Goal: Information Seeking & Learning: Compare options

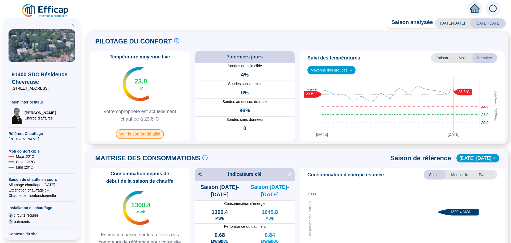
click at [144, 134] on span "Voir le confort détaillé" at bounding box center [140, 134] width 48 height 10
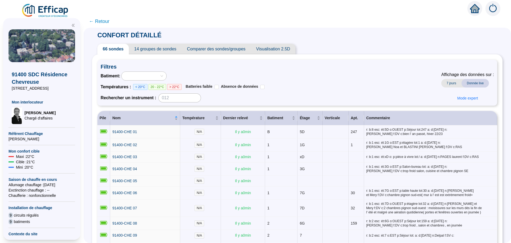
click at [237, 51] on span "Comparer des sondes/groupes" at bounding box center [216, 49] width 69 height 11
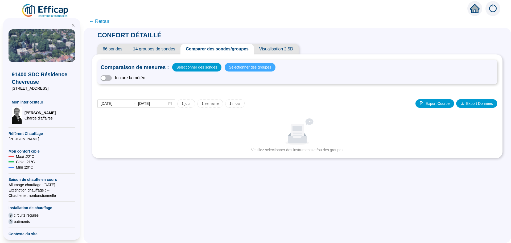
click at [252, 65] on span "Sélectionner des groupes" at bounding box center [250, 66] width 42 height 7
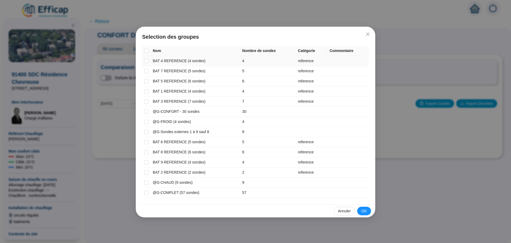
click at [148, 64] on td at bounding box center [146, 61] width 9 height 10
click at [146, 62] on input "checkbox" at bounding box center [146, 61] width 4 height 4
checkbox input "true"
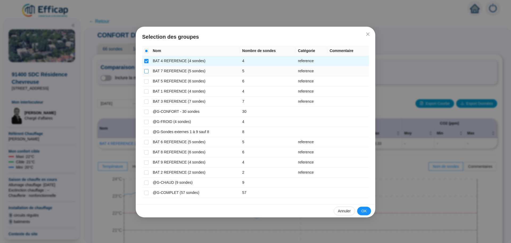
click at [147, 73] on input "checkbox" at bounding box center [146, 71] width 4 height 4
checkbox input "true"
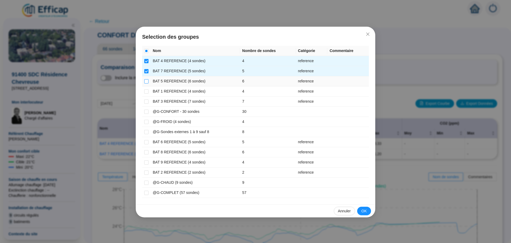
click at [147, 80] on input "checkbox" at bounding box center [146, 81] width 4 height 4
checkbox input "true"
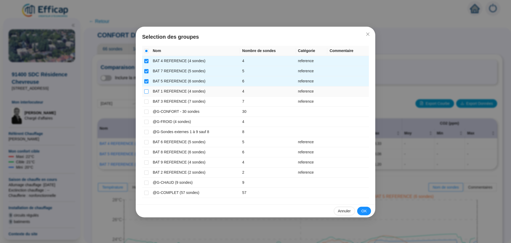
click at [145, 91] on input "checkbox" at bounding box center [146, 91] width 4 height 4
checkbox input "true"
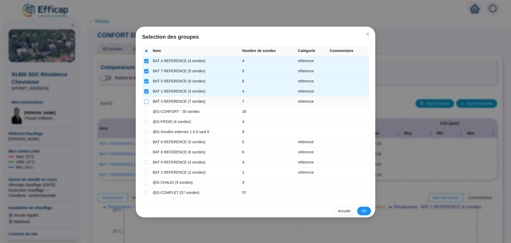
click at [146, 102] on input "checkbox" at bounding box center [146, 101] width 4 height 4
checkbox input "true"
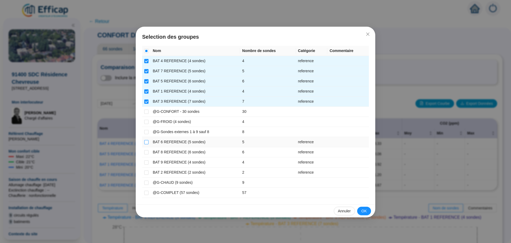
click at [147, 142] on input "checkbox" at bounding box center [146, 142] width 4 height 4
checkbox input "true"
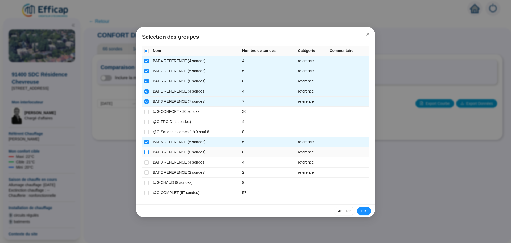
click at [147, 151] on input "checkbox" at bounding box center [146, 152] width 4 height 4
checkbox input "true"
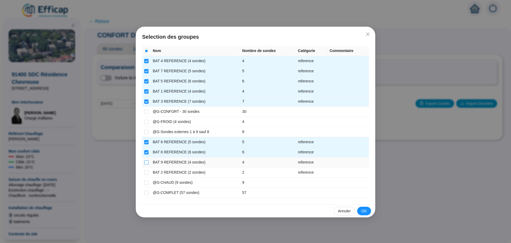
click at [145, 161] on input "checkbox" at bounding box center [146, 162] width 4 height 4
checkbox input "true"
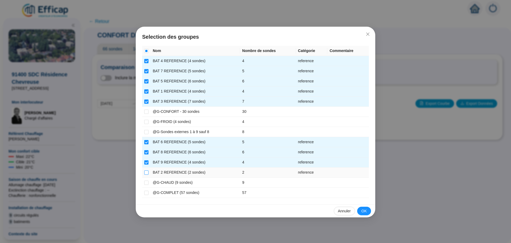
click at [145, 170] on label at bounding box center [146, 172] width 4 height 6
click at [145, 170] on input "checkbox" at bounding box center [146, 172] width 4 height 4
checkbox input "true"
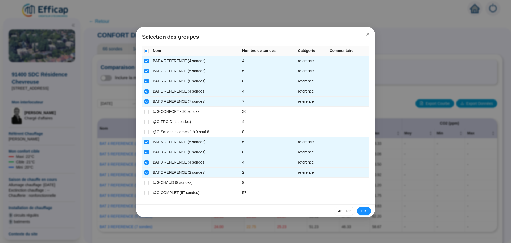
click at [366, 210] on span "OK" at bounding box center [364, 211] width 5 height 6
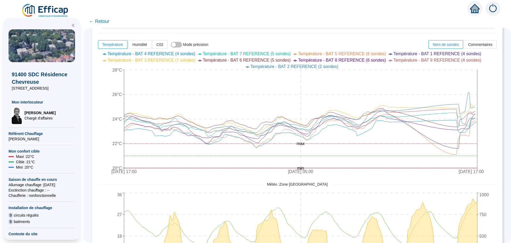
scroll to position [213, 0]
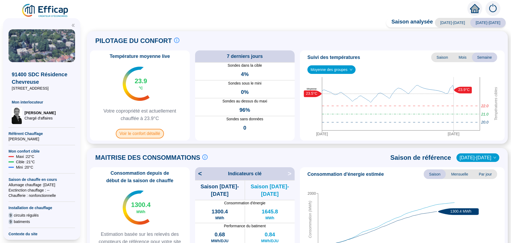
click at [131, 133] on span "Voir le confort détaillé" at bounding box center [140, 134] width 48 height 10
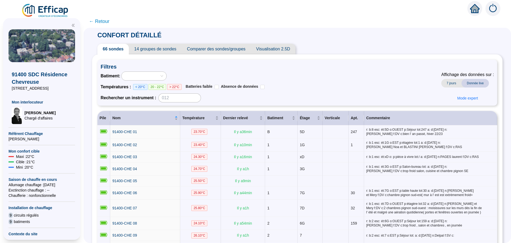
click at [247, 49] on span "Comparer des sondes/groupes" at bounding box center [216, 49] width 69 height 11
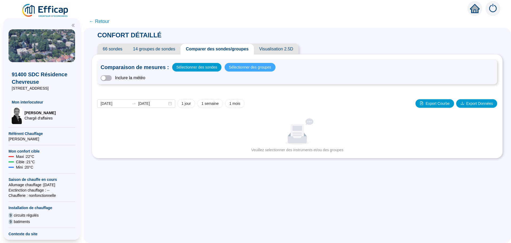
click at [241, 68] on span "Sélectionner des groupes" at bounding box center [250, 66] width 42 height 7
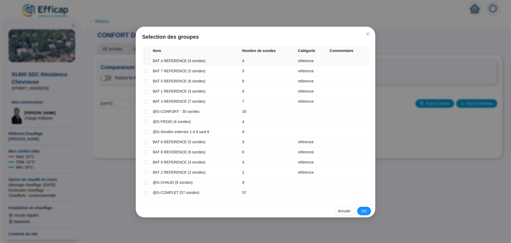
click at [146, 58] on td at bounding box center [146, 61] width 9 height 10
click at [147, 63] on label at bounding box center [146, 61] width 4 height 6
click at [147, 63] on input "checkbox" at bounding box center [146, 61] width 4 height 4
checkbox input "true"
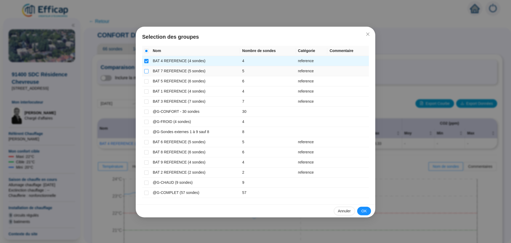
click at [147, 71] on input "checkbox" at bounding box center [146, 71] width 4 height 4
checkbox input "true"
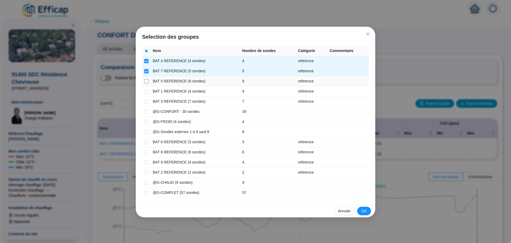
click at [147, 81] on input "checkbox" at bounding box center [146, 81] width 4 height 4
checkbox input "true"
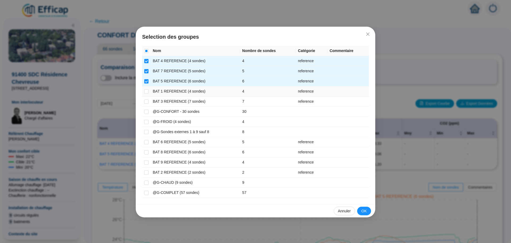
click at [144, 92] on td at bounding box center [146, 91] width 9 height 10
drag, startPoint x: 146, startPoint y: 91, endPoint x: 146, endPoint y: 96, distance: 5.9
click at [146, 91] on input "checkbox" at bounding box center [146, 91] width 4 height 4
checkbox input "true"
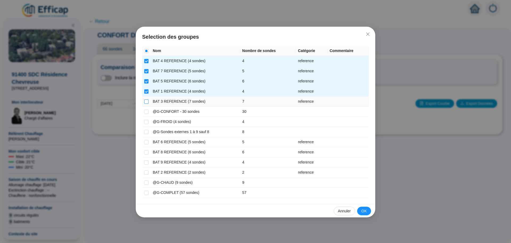
click at [146, 102] on input "checkbox" at bounding box center [146, 101] width 4 height 4
checkbox input "true"
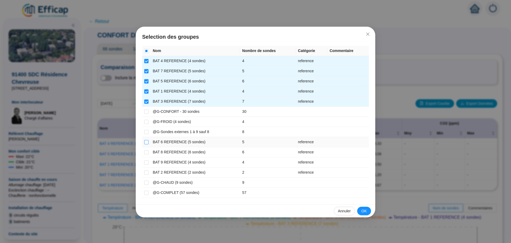
click at [148, 141] on input "checkbox" at bounding box center [146, 142] width 4 height 4
checkbox input "true"
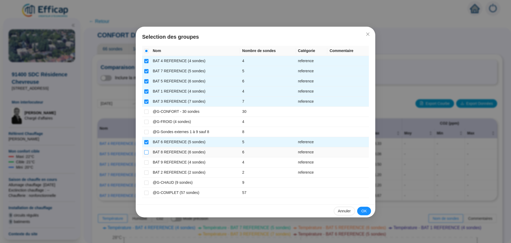
click at [146, 150] on input "checkbox" at bounding box center [146, 152] width 4 height 4
checkbox input "true"
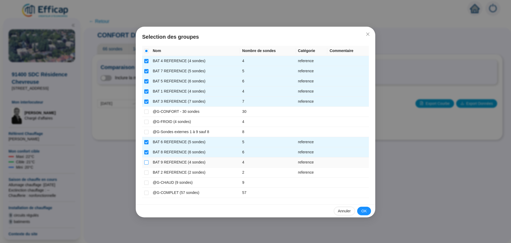
click at [145, 161] on input "checkbox" at bounding box center [146, 162] width 4 height 4
checkbox input "true"
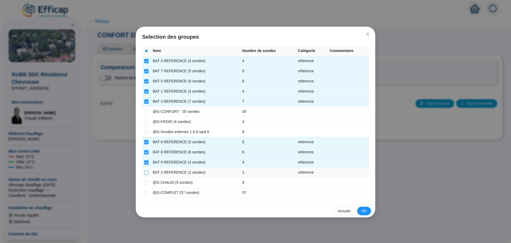
click at [146, 172] on input "checkbox" at bounding box center [146, 172] width 4 height 4
checkbox input "true"
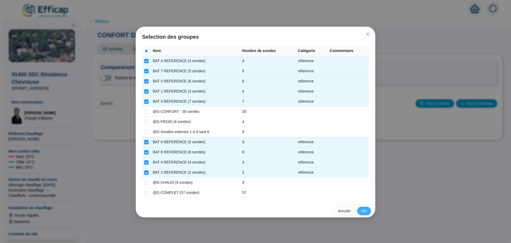
click at [369, 211] on button "OK" at bounding box center [364, 210] width 14 height 9
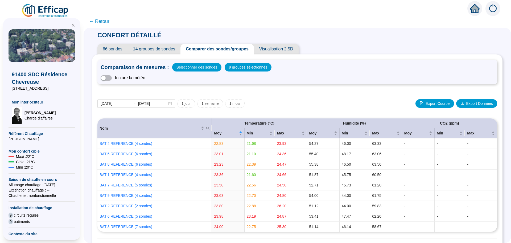
click at [104, 20] on span "← Retour" at bounding box center [99, 21] width 21 height 7
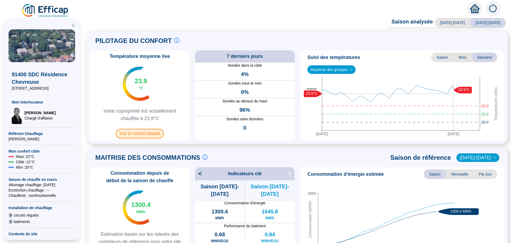
click at [146, 136] on span "Voir le confort détaillé" at bounding box center [140, 134] width 48 height 10
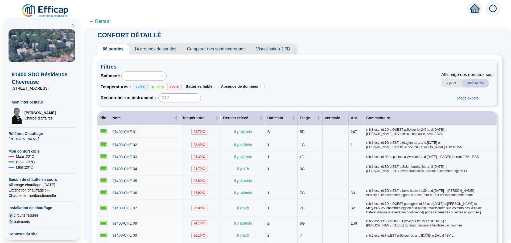
click at [211, 50] on span "Comparer des sondes/groupes" at bounding box center [216, 49] width 69 height 11
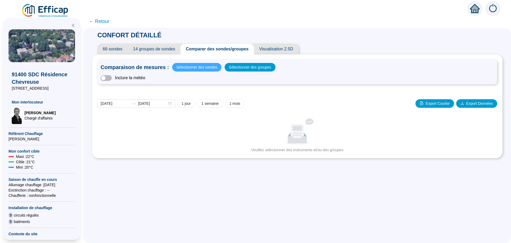
click at [186, 68] on span "Sélectionner des sondes" at bounding box center [197, 66] width 41 height 7
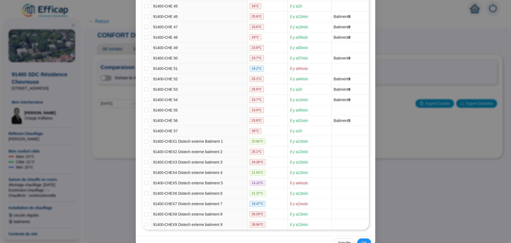
scroll to position [545, 0]
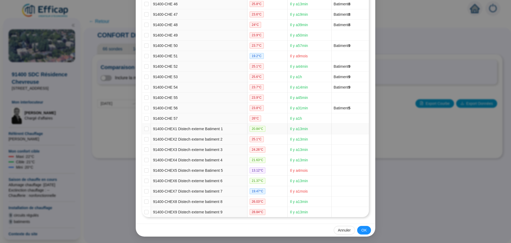
click at [147, 129] on td at bounding box center [146, 129] width 9 height 10
click at [144, 130] on input "checkbox" at bounding box center [146, 129] width 4 height 4
checkbox input "true"
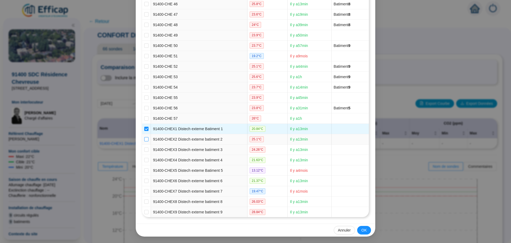
click at [144, 138] on input "checkbox" at bounding box center [146, 139] width 4 height 4
checkbox input "true"
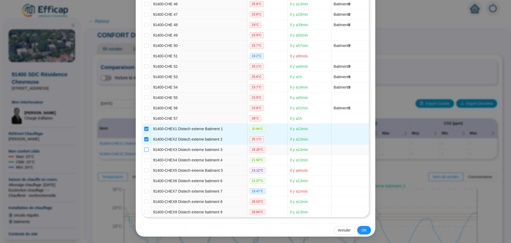
click at [144, 149] on input "checkbox" at bounding box center [146, 149] width 4 height 4
checkbox input "true"
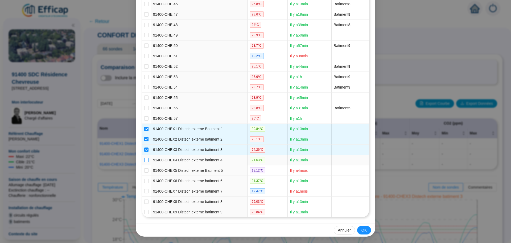
click at [144, 160] on input "checkbox" at bounding box center [146, 160] width 4 height 4
checkbox input "true"
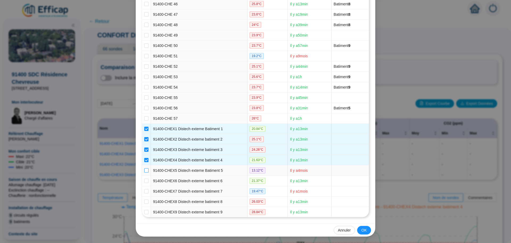
click at [144, 170] on input "checkbox" at bounding box center [146, 170] width 4 height 4
checkbox input "true"
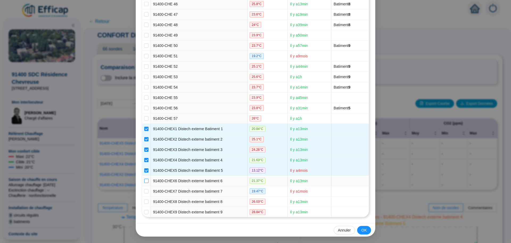
click at [145, 181] on input "checkbox" at bounding box center [146, 180] width 4 height 4
checkbox input "true"
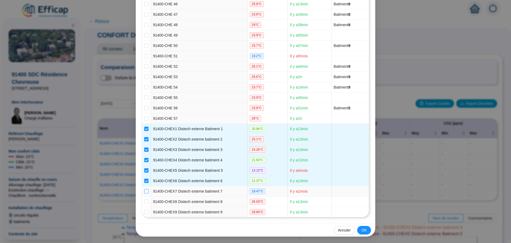
click at [145, 190] on input "checkbox" at bounding box center [146, 191] width 4 height 4
checkbox input "true"
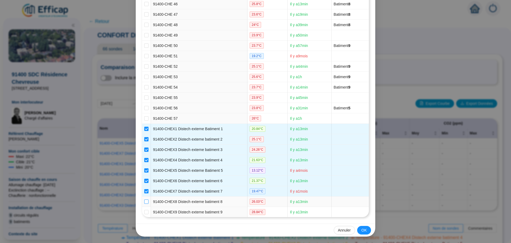
click at [144, 202] on input "checkbox" at bounding box center [146, 201] width 4 height 4
checkbox input "true"
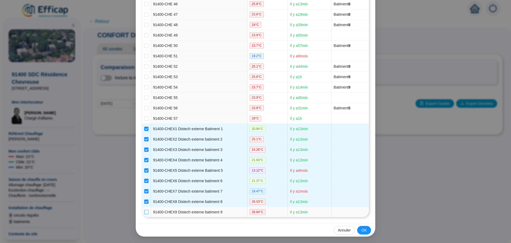
click at [144, 210] on input "checkbox" at bounding box center [146, 212] width 4 height 4
checkbox input "true"
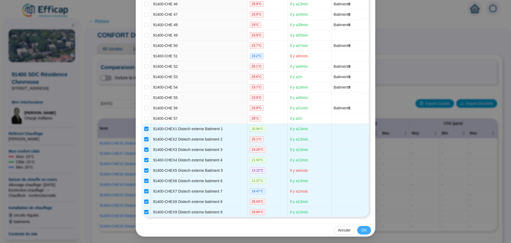
click at [362, 229] on span "OK" at bounding box center [364, 230] width 5 height 6
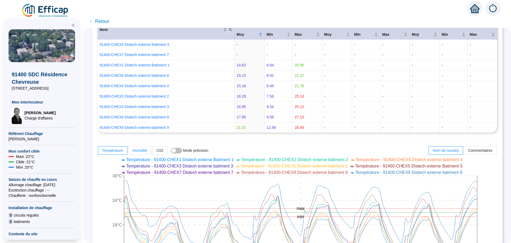
scroll to position [0, 0]
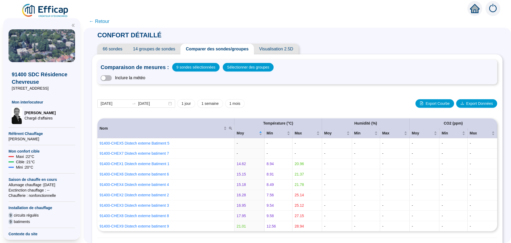
click at [107, 20] on span "← Retour" at bounding box center [99, 21] width 21 height 7
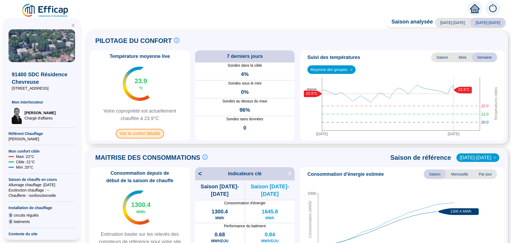
click at [151, 134] on span "Voir le confort détaillé" at bounding box center [140, 134] width 48 height 10
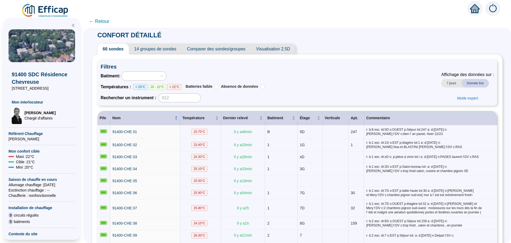
click at [206, 51] on span "Comparer des sondes/groupes" at bounding box center [216, 49] width 69 height 11
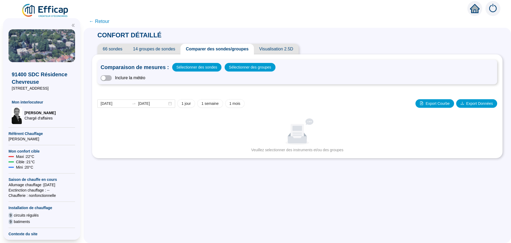
click at [113, 74] on div "Comparaison de mesures : Sélectionner des sondes Sélectionner des groupes Inclu…" at bounding box center [297, 72] width 400 height 25
click at [112, 78] on span "button" at bounding box center [106, 78] width 11 height 6
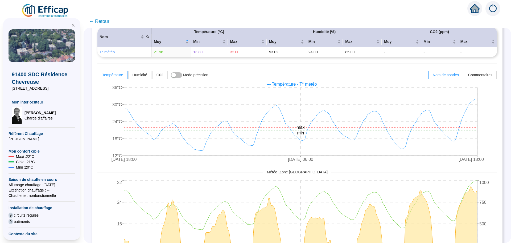
scroll to position [80, 0]
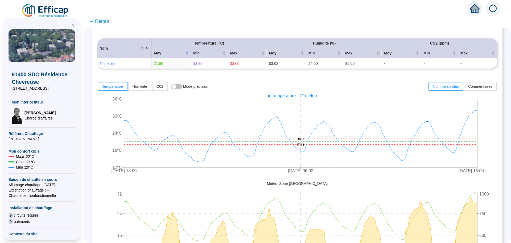
click at [104, 24] on span "← Retour" at bounding box center [99, 21] width 21 height 7
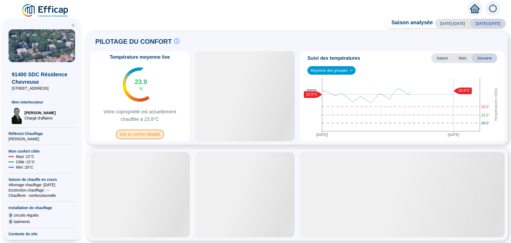
click at [134, 132] on span "Voir le confort détaillé" at bounding box center [140, 134] width 48 height 10
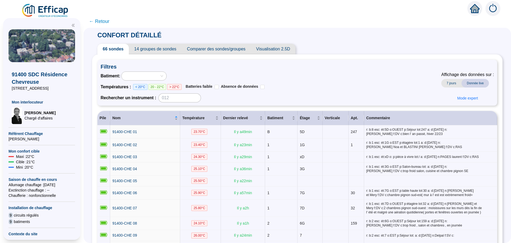
click at [215, 49] on span "Comparer des sondes/groupes" at bounding box center [216, 49] width 69 height 11
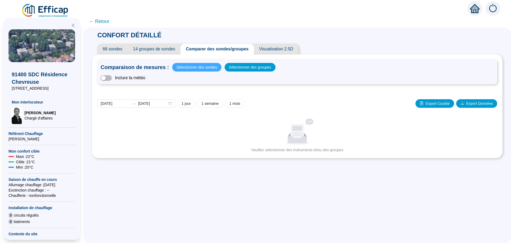
click at [210, 70] on span "Sélectionner des sondes" at bounding box center [197, 66] width 41 height 7
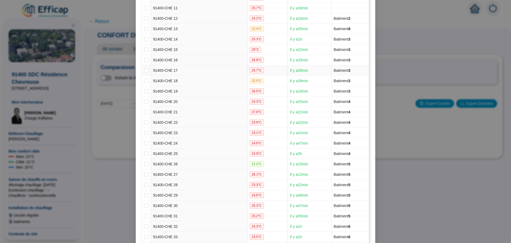
scroll to position [186, 0]
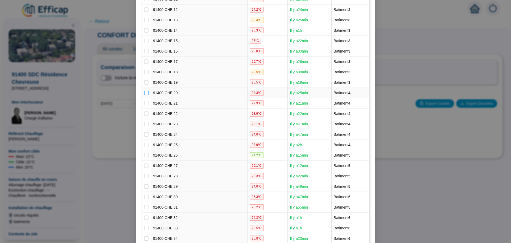
click at [146, 95] on label at bounding box center [146, 93] width 4 height 6
click at [146, 95] on input "checkbox" at bounding box center [146, 93] width 4 height 4
checkbox input "true"
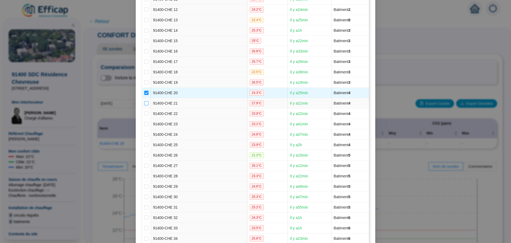
click at [144, 102] on input "checkbox" at bounding box center [146, 103] width 4 height 4
checkbox input "true"
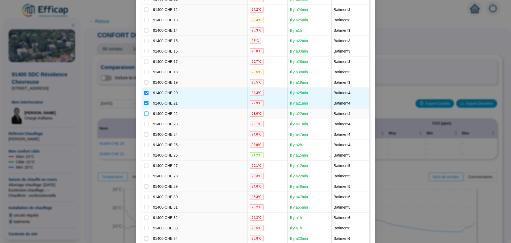
click at [144, 113] on input "checkbox" at bounding box center [146, 113] width 4 height 4
checkbox input "true"
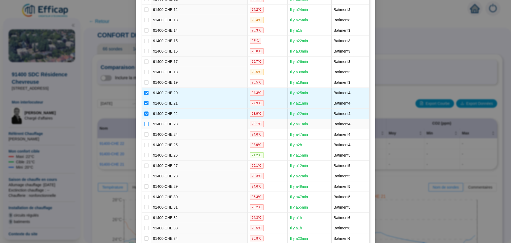
click at [144, 123] on input "checkbox" at bounding box center [146, 124] width 4 height 4
checkbox input "true"
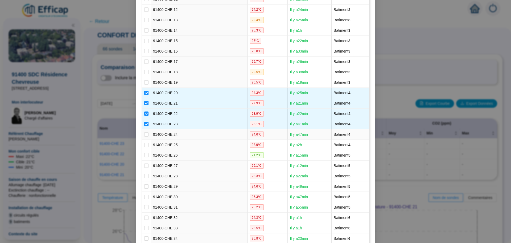
click at [144, 130] on td at bounding box center [146, 134] width 9 height 10
click at [144, 136] on input "checkbox" at bounding box center [146, 134] width 4 height 4
checkbox input "true"
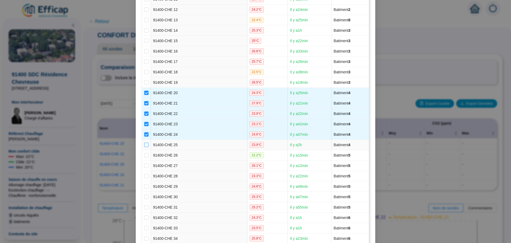
click at [144, 144] on input "checkbox" at bounding box center [146, 144] width 4 height 4
checkbox input "true"
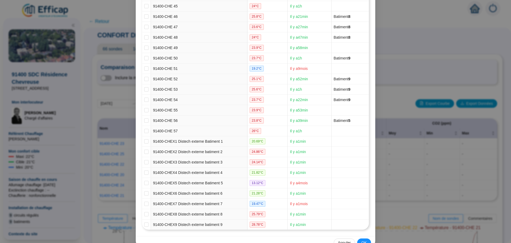
scroll to position [545, 0]
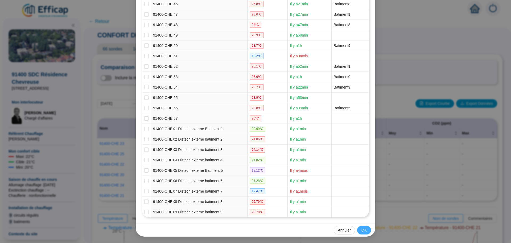
click at [359, 230] on button "OK" at bounding box center [364, 230] width 14 height 9
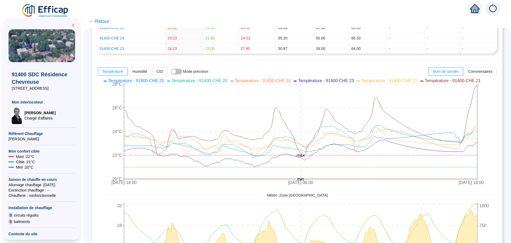
scroll to position [160, 0]
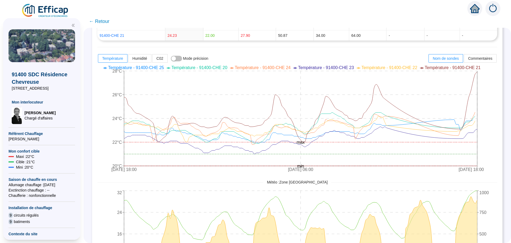
click at [102, 22] on span "← Retour" at bounding box center [99, 21] width 21 height 7
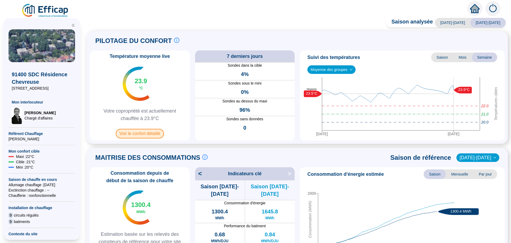
click at [141, 135] on span "Voir le confort détaillé" at bounding box center [140, 134] width 48 height 10
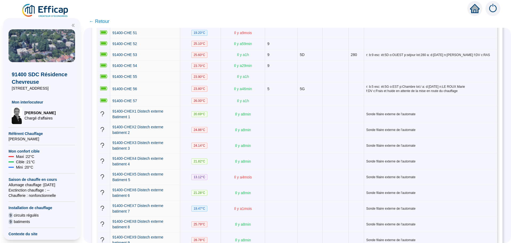
scroll to position [792, 0]
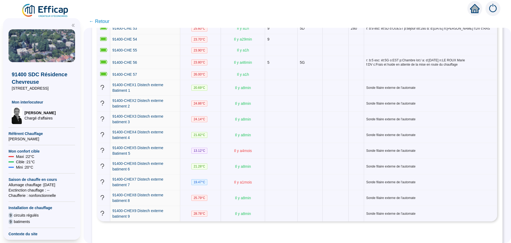
click at [105, 23] on span "← Retour" at bounding box center [99, 21] width 21 height 7
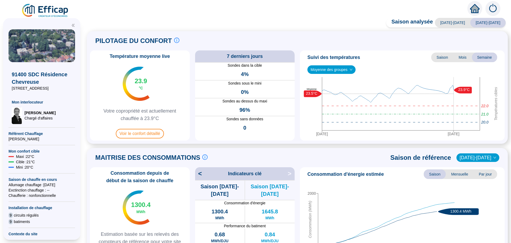
click at [331, 71] on span "Moyenne des groupes" at bounding box center [332, 70] width 42 height 8
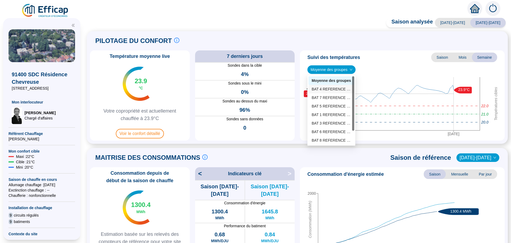
click at [330, 88] on div "BAT 4 REFERENCE (4 sondes)" at bounding box center [331, 89] width 39 height 6
